Goal: Navigation & Orientation: Go to known website

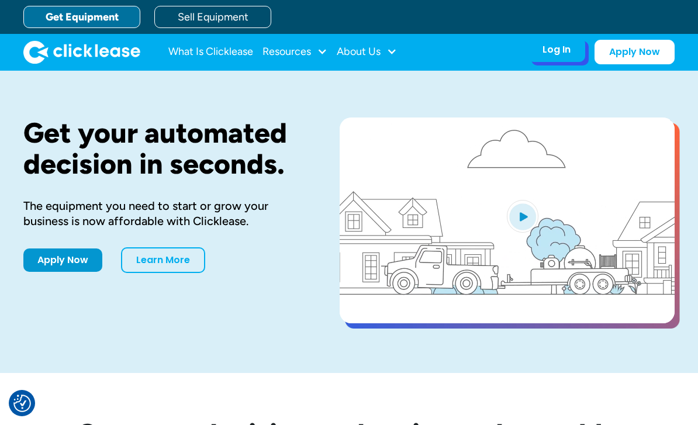
click at [562, 53] on div "Log In" at bounding box center [557, 50] width 28 height 12
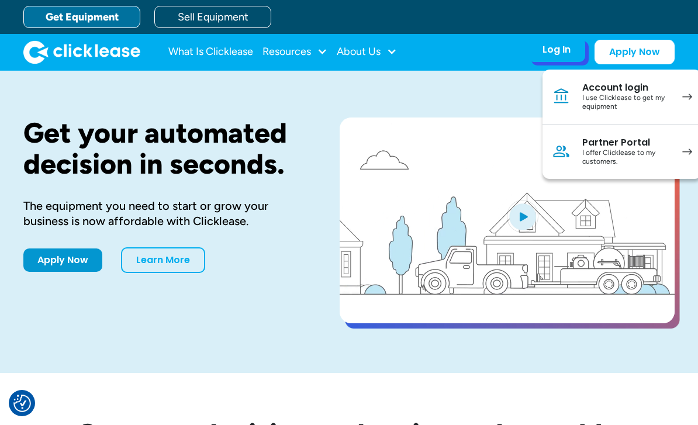
click at [647, 102] on div "I use Clicklease to get my equipment" at bounding box center [626, 103] width 88 height 18
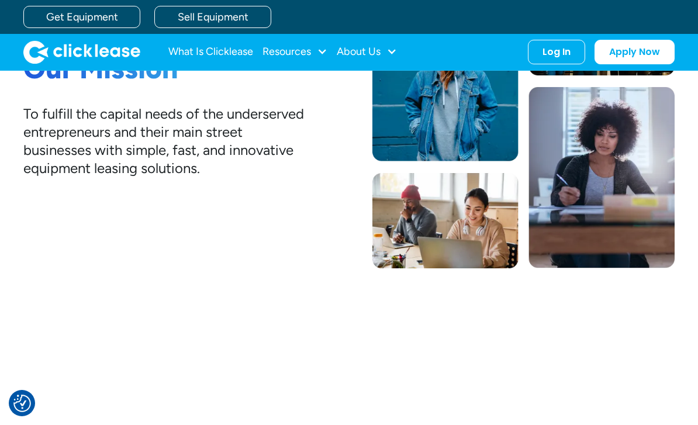
scroll to position [261, 0]
